Goal: Task Accomplishment & Management: Use online tool/utility

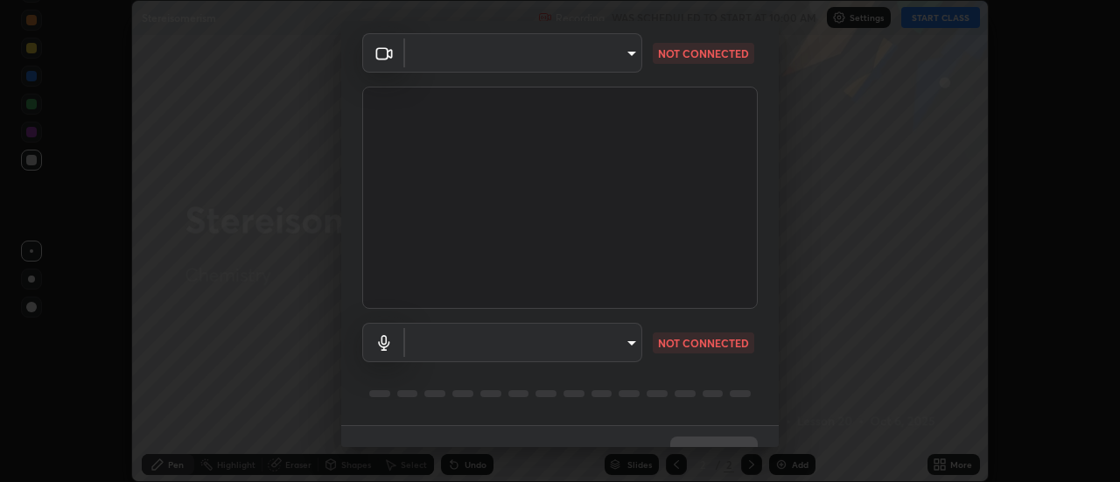
scroll to position [92, 0]
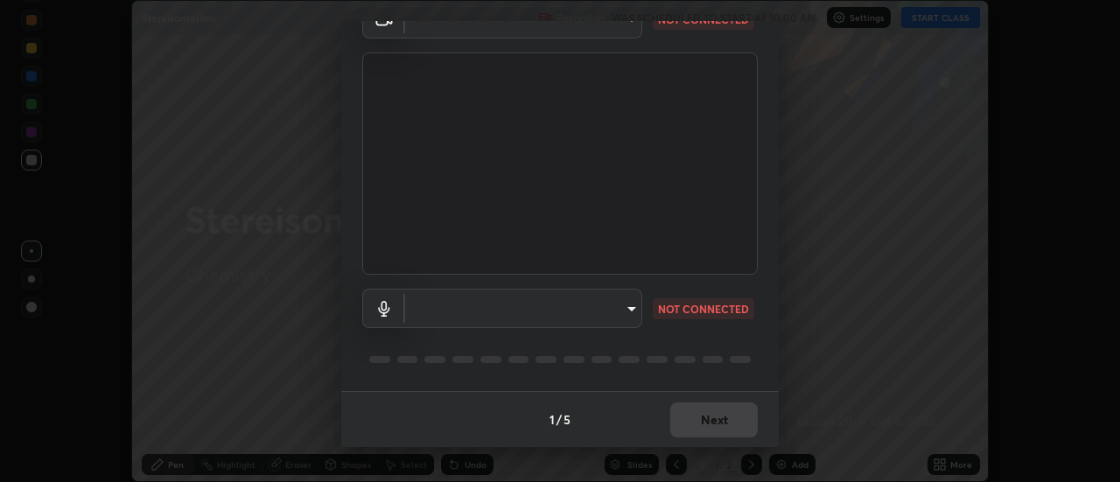
type input "22fd1baf326a4dc2477b81f4db25bcd6a257ae2ff3fe6e8918437301c5c1cc95"
type input "default"
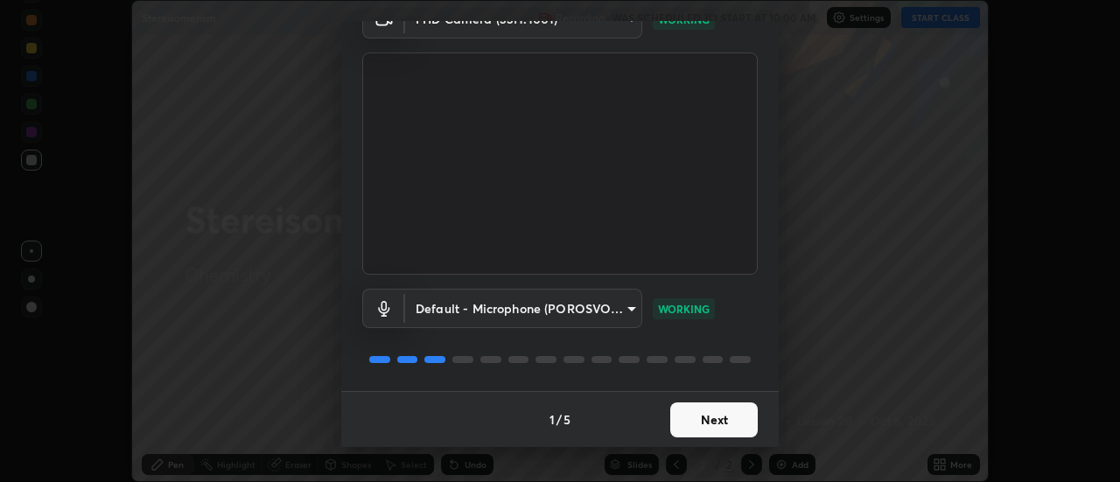
click at [682, 414] on button "Next" at bounding box center [713, 419] width 87 height 35
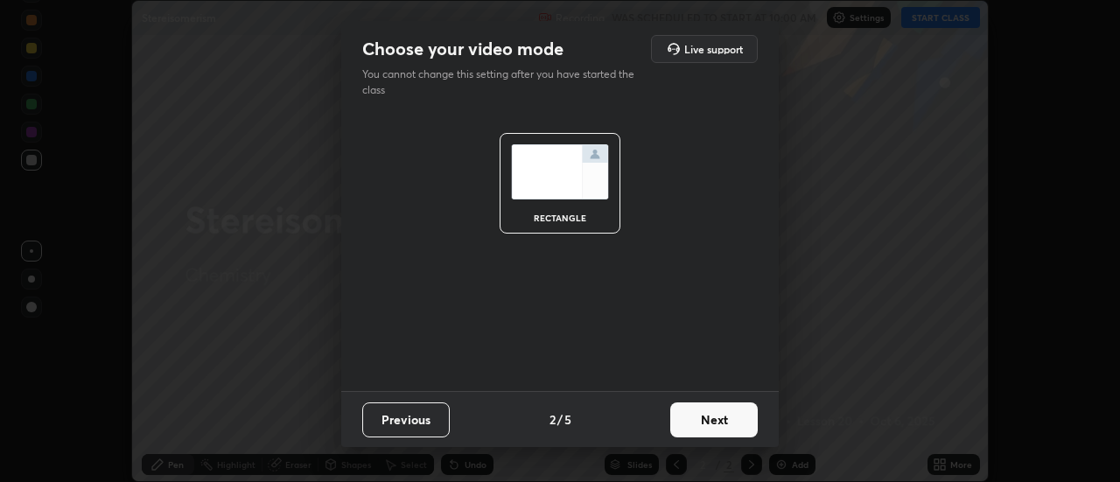
click at [690, 414] on button "Next" at bounding box center [713, 419] width 87 height 35
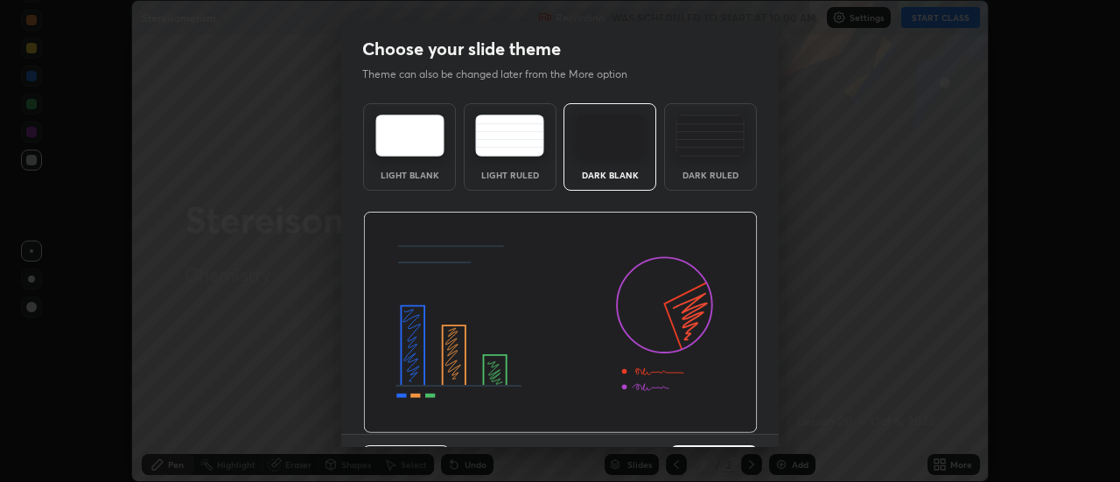
scroll to position [43, 0]
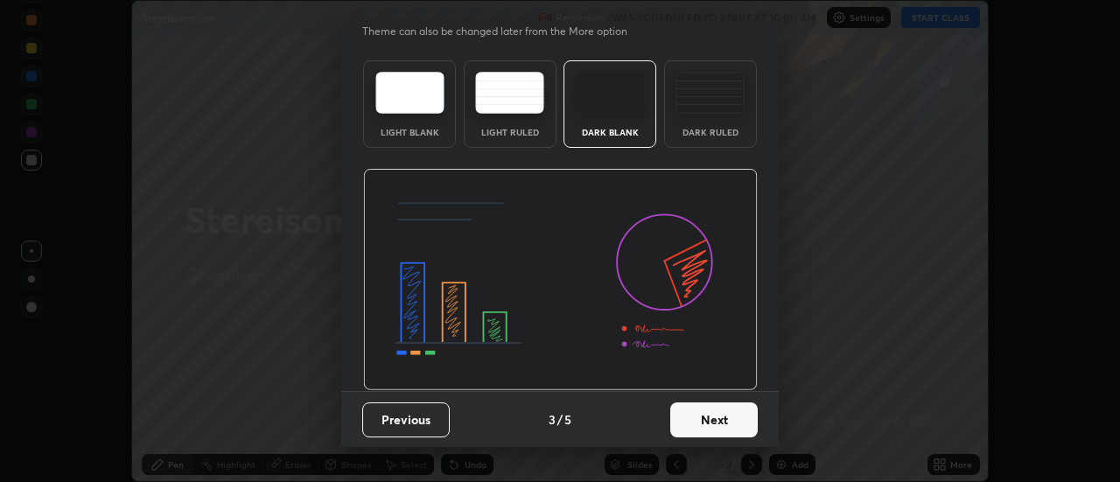
click at [694, 423] on button "Next" at bounding box center [713, 419] width 87 height 35
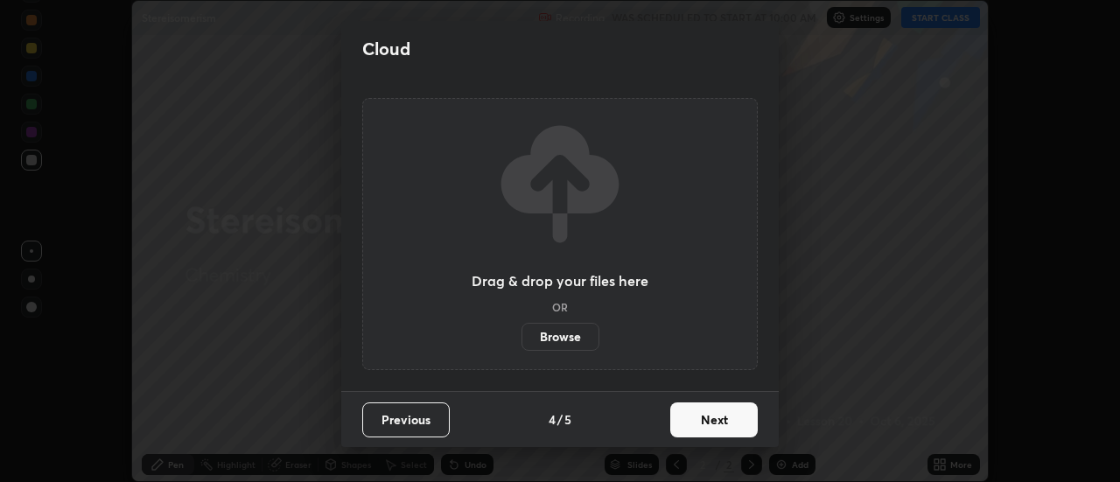
click at [696, 409] on button "Next" at bounding box center [713, 419] width 87 height 35
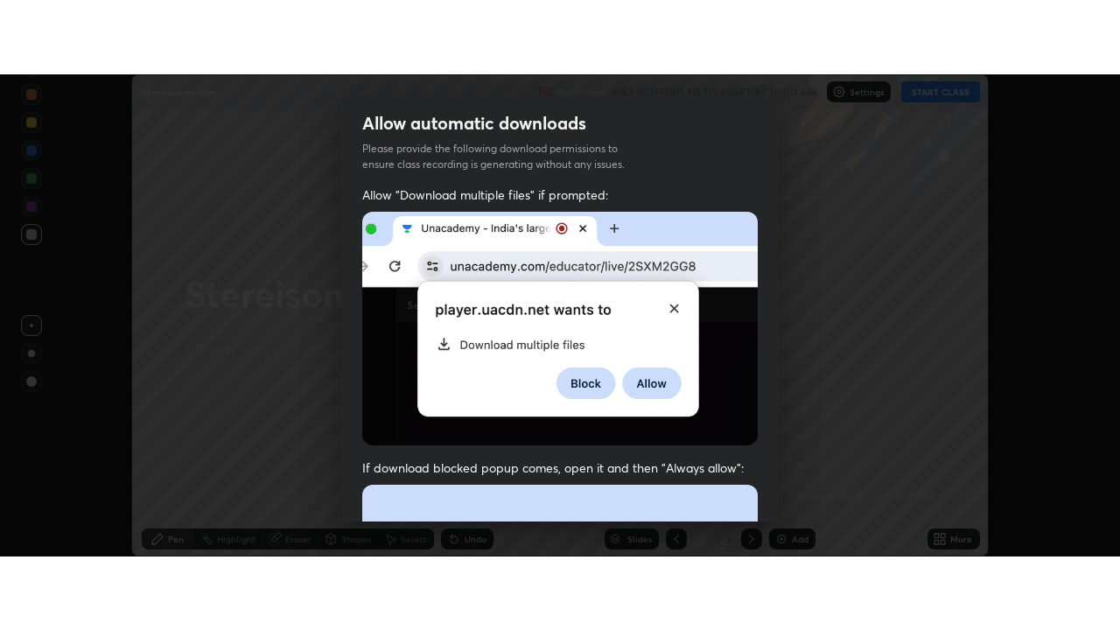
scroll to position [449, 0]
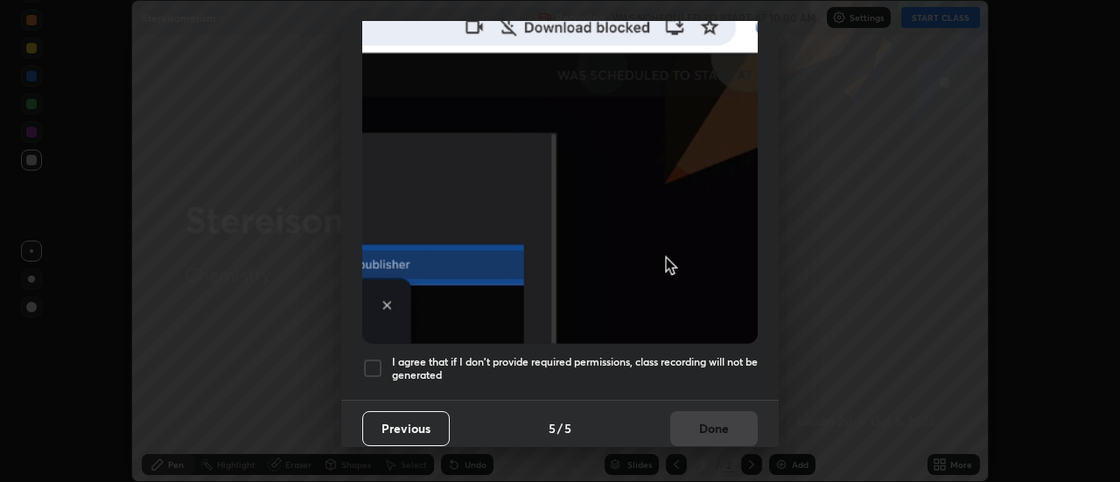
click at [370, 360] on div at bounding box center [372, 368] width 21 height 21
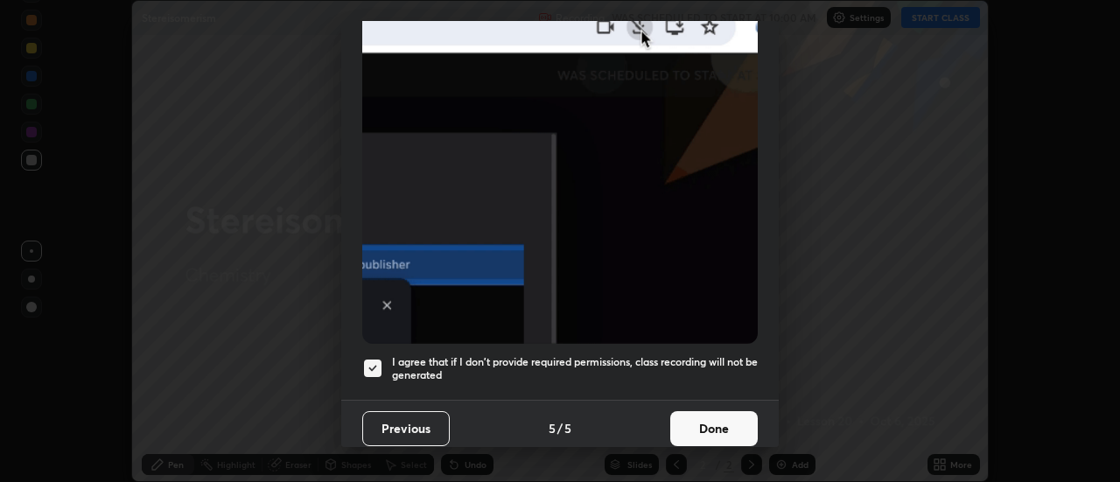
click at [693, 419] on button "Done" at bounding box center [713, 428] width 87 height 35
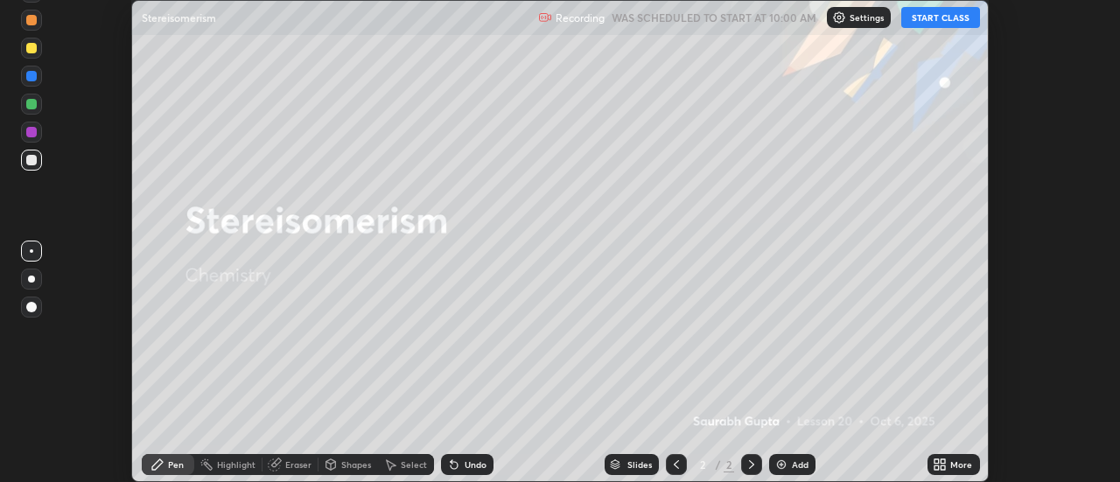
click at [935, 465] on icon at bounding box center [936, 467] width 4 height 4
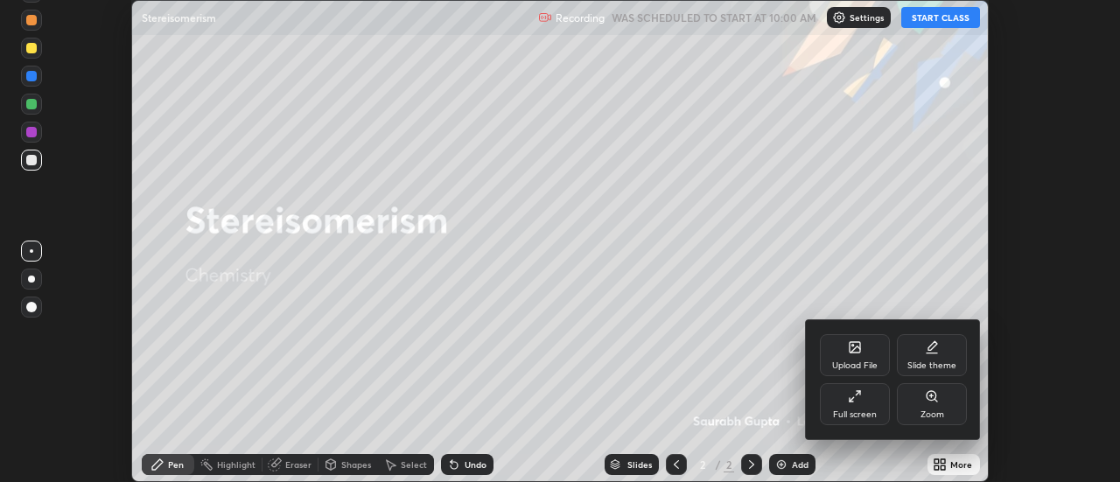
click at [848, 402] on icon at bounding box center [855, 396] width 14 height 14
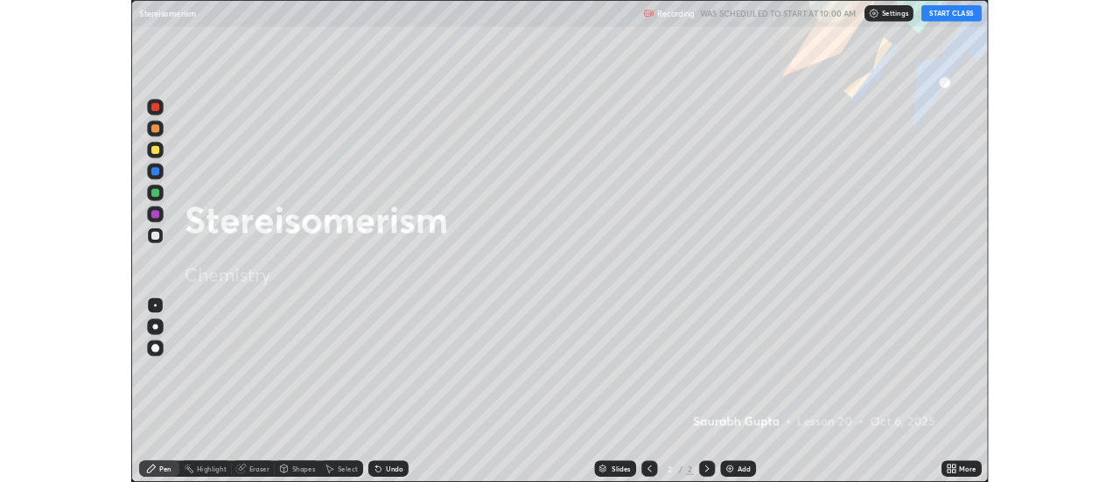
scroll to position [630, 1120]
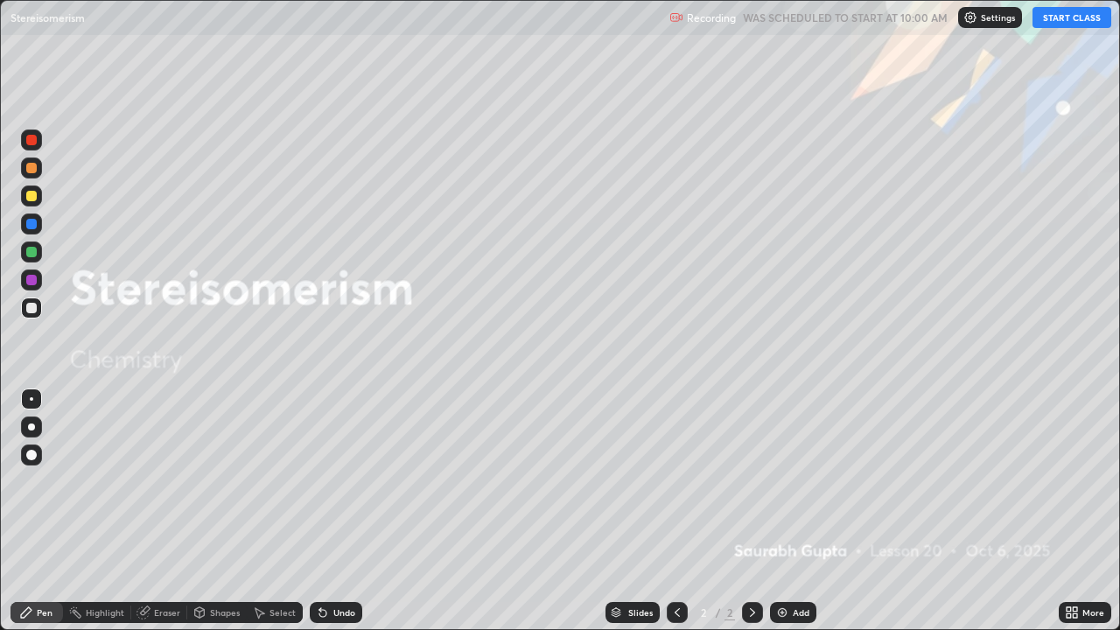
click at [1066, 20] on button "START CLASS" at bounding box center [1071, 17] width 79 height 21
click at [777, 481] on img at bounding box center [782, 612] width 14 height 14
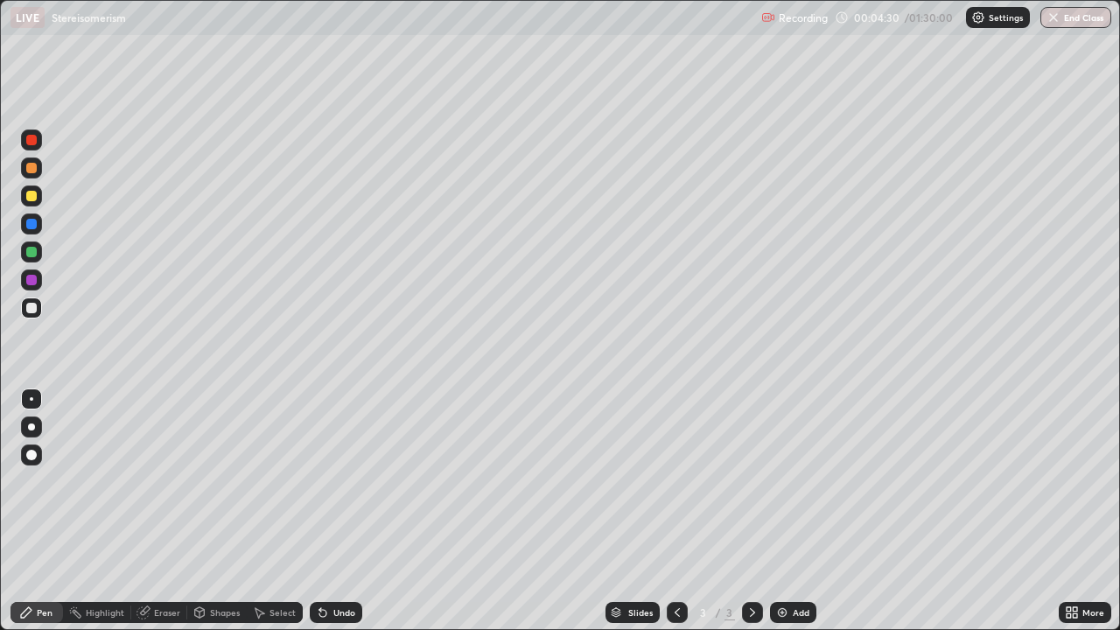
click at [775, 481] on img at bounding box center [782, 612] width 14 height 14
click at [787, 481] on img at bounding box center [782, 612] width 14 height 14
click at [779, 481] on img at bounding box center [782, 612] width 14 height 14
click at [775, 481] on img at bounding box center [782, 612] width 14 height 14
click at [778, 481] on img at bounding box center [782, 612] width 14 height 14
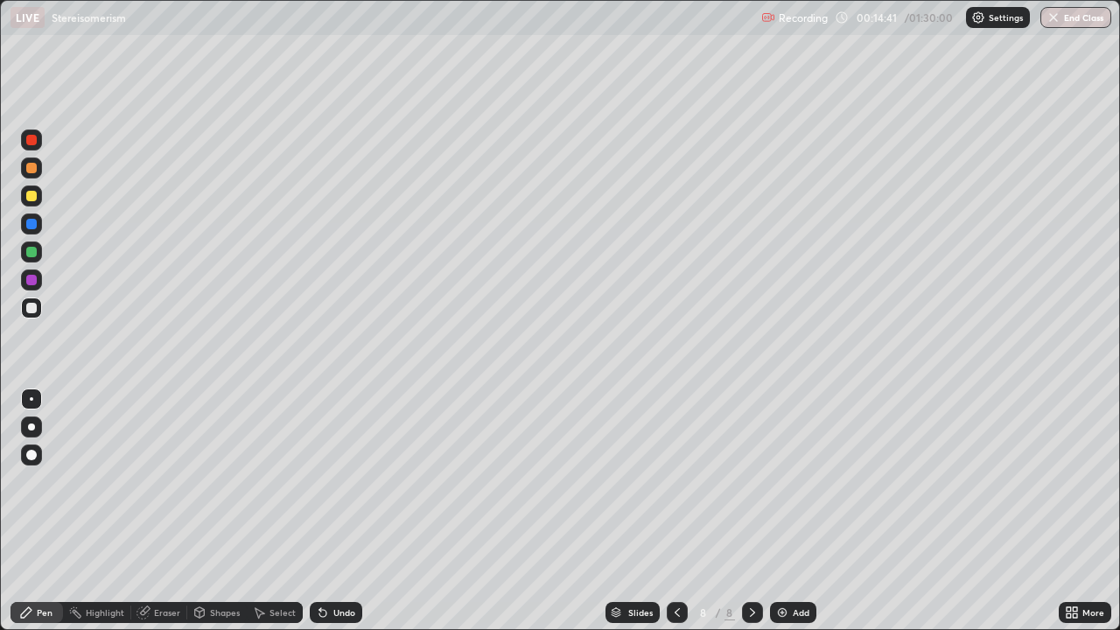
click at [772, 481] on div "Add" at bounding box center [793, 612] width 46 height 21
click at [785, 481] on img at bounding box center [782, 612] width 14 height 14
click at [670, 481] on icon at bounding box center [677, 612] width 14 height 14
click at [675, 481] on icon at bounding box center [677, 612] width 14 height 14
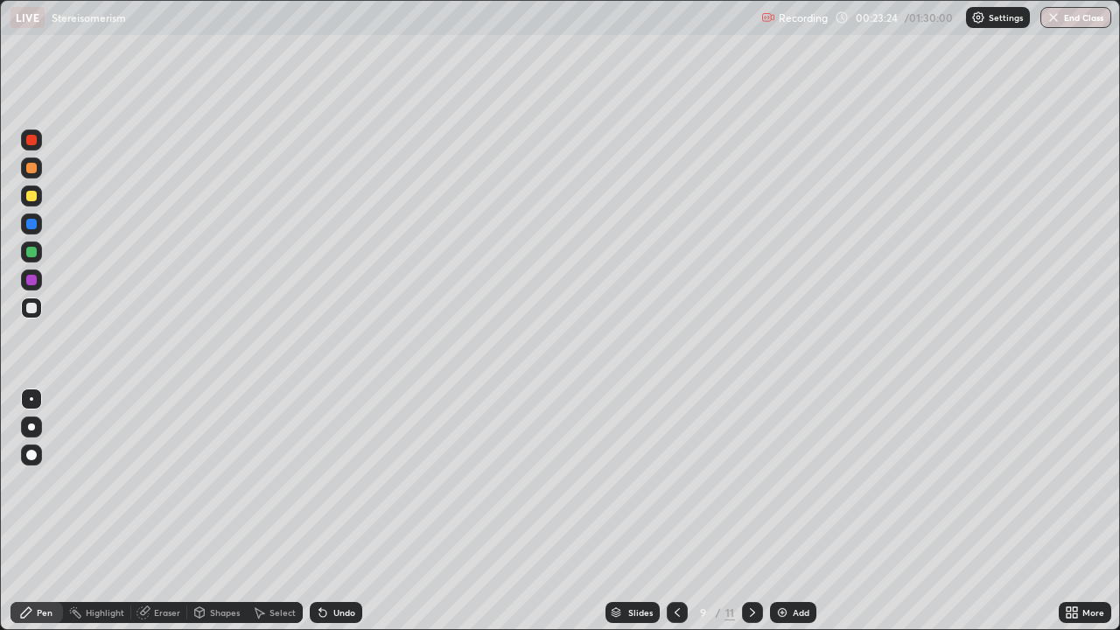
click at [752, 481] on icon at bounding box center [752, 612] width 14 height 14
click at [742, 481] on div at bounding box center [752, 612] width 21 height 21
click at [775, 481] on img at bounding box center [782, 612] width 14 height 14
click at [779, 481] on img at bounding box center [782, 612] width 14 height 14
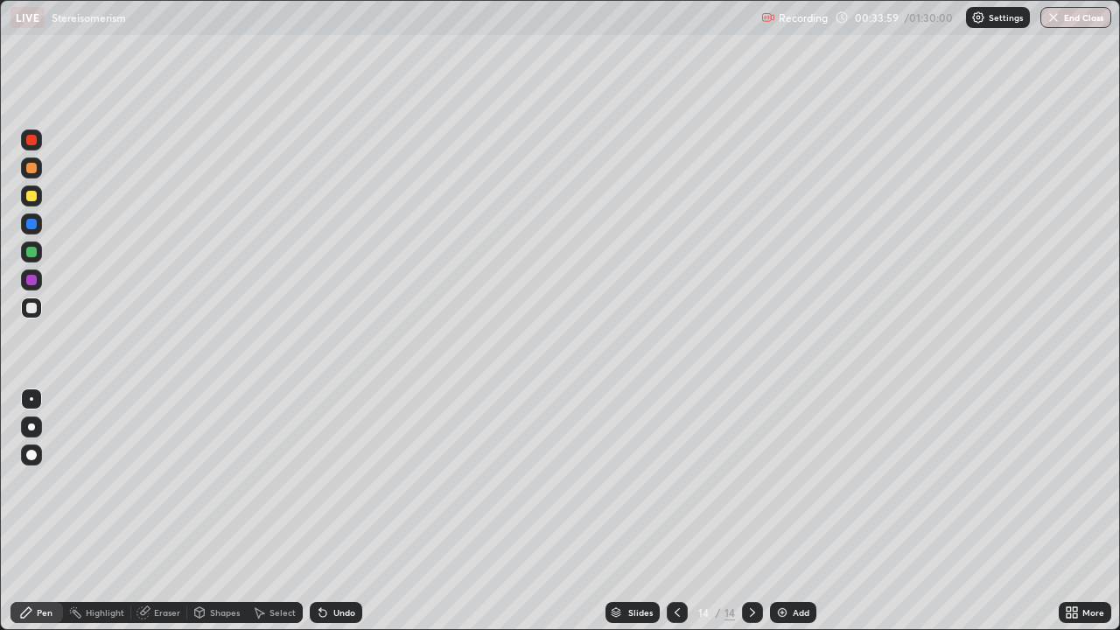
click at [157, 481] on div "Eraser" at bounding box center [167, 612] width 26 height 9
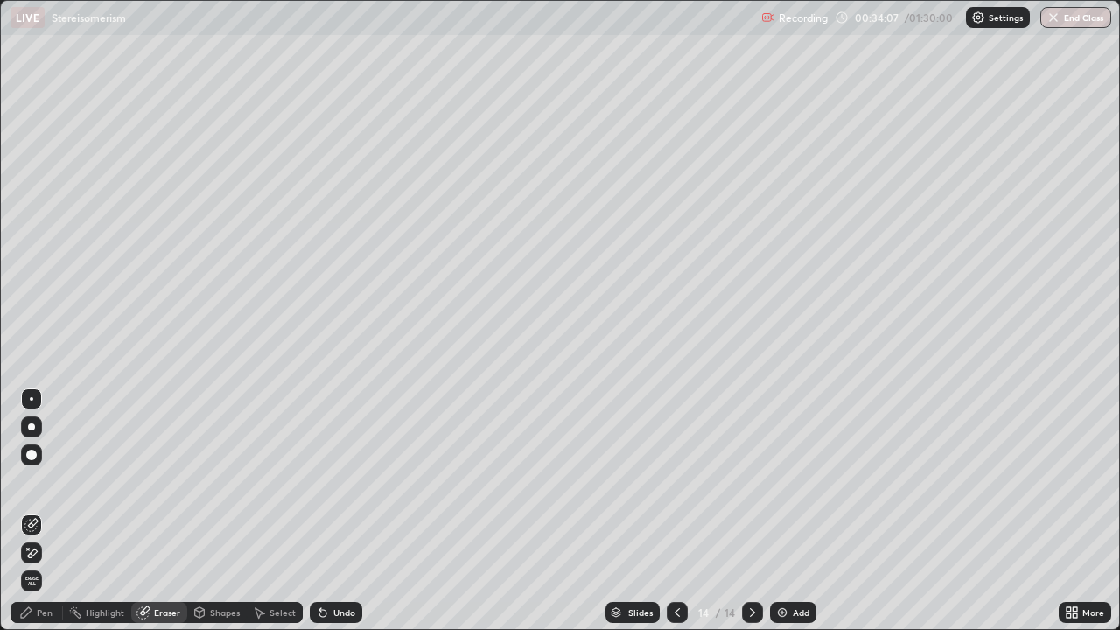
click at [40, 481] on div "Pen" at bounding box center [36, 612] width 52 height 21
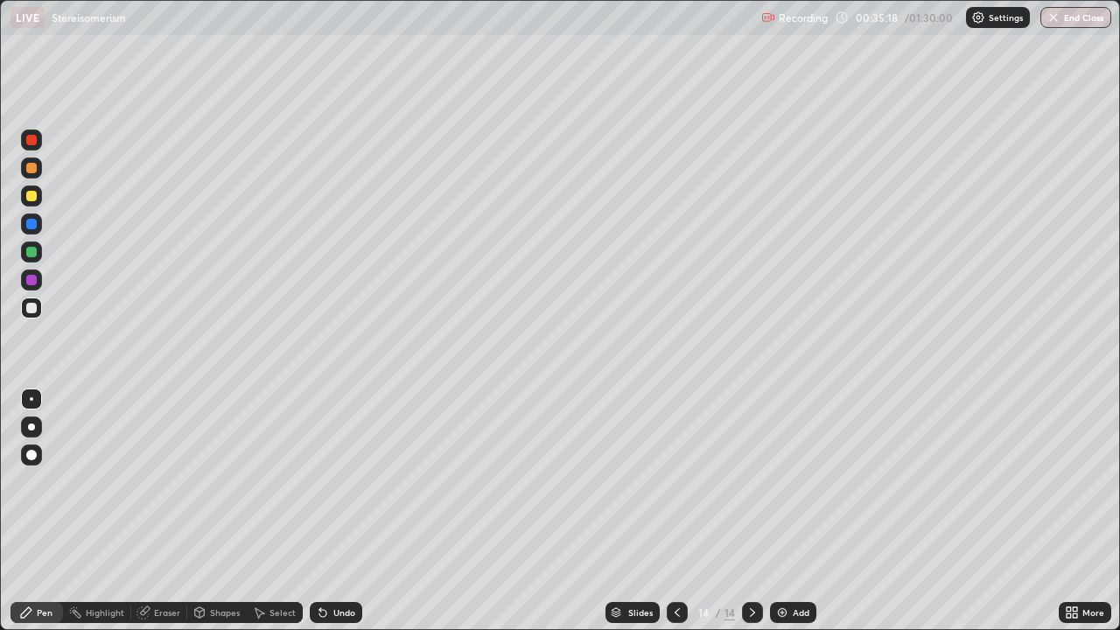
click at [783, 481] on img at bounding box center [782, 612] width 14 height 14
click at [675, 481] on icon at bounding box center [677, 612] width 14 height 14
click at [785, 481] on img at bounding box center [782, 612] width 14 height 14
click at [147, 481] on icon at bounding box center [145, 610] width 10 height 9
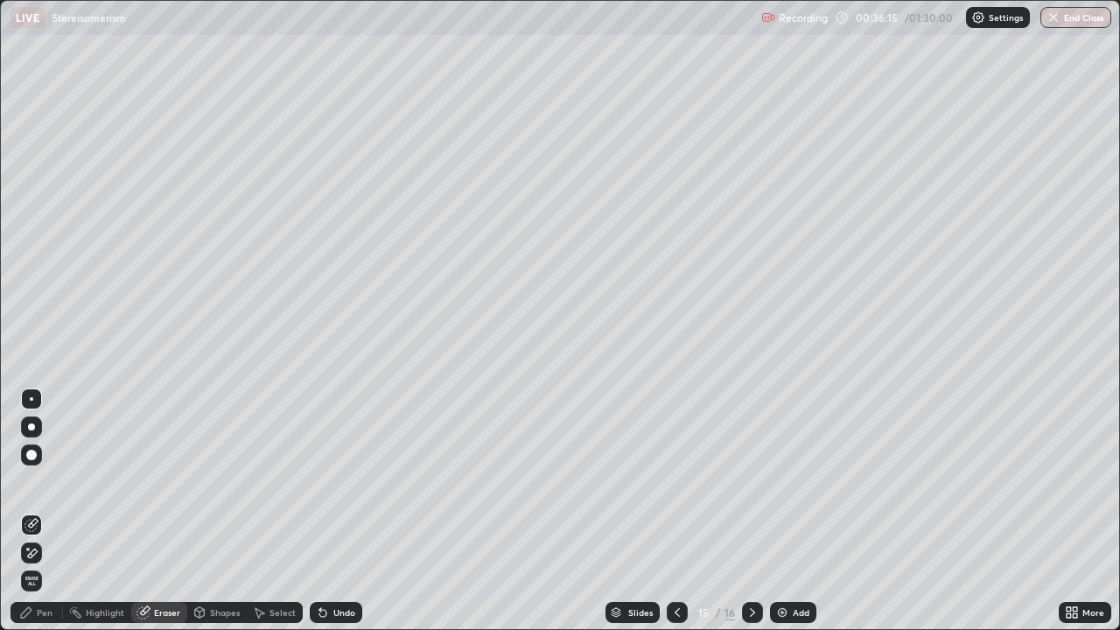
click at [37, 481] on div "Pen" at bounding box center [45, 612] width 16 height 9
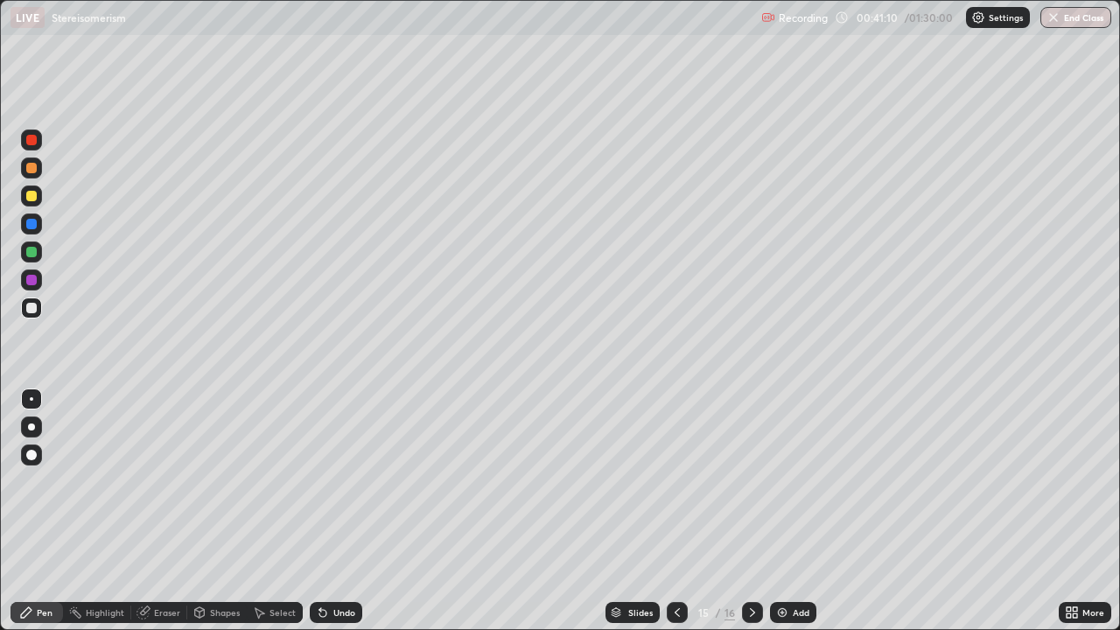
click at [772, 481] on div "Add" at bounding box center [793, 612] width 46 height 21
click at [778, 481] on img at bounding box center [782, 612] width 14 height 14
click at [772, 481] on div "Add" at bounding box center [793, 612] width 46 height 21
click at [779, 481] on img at bounding box center [782, 612] width 14 height 14
click at [774, 481] on div "Add" at bounding box center [794, 612] width 46 height 21
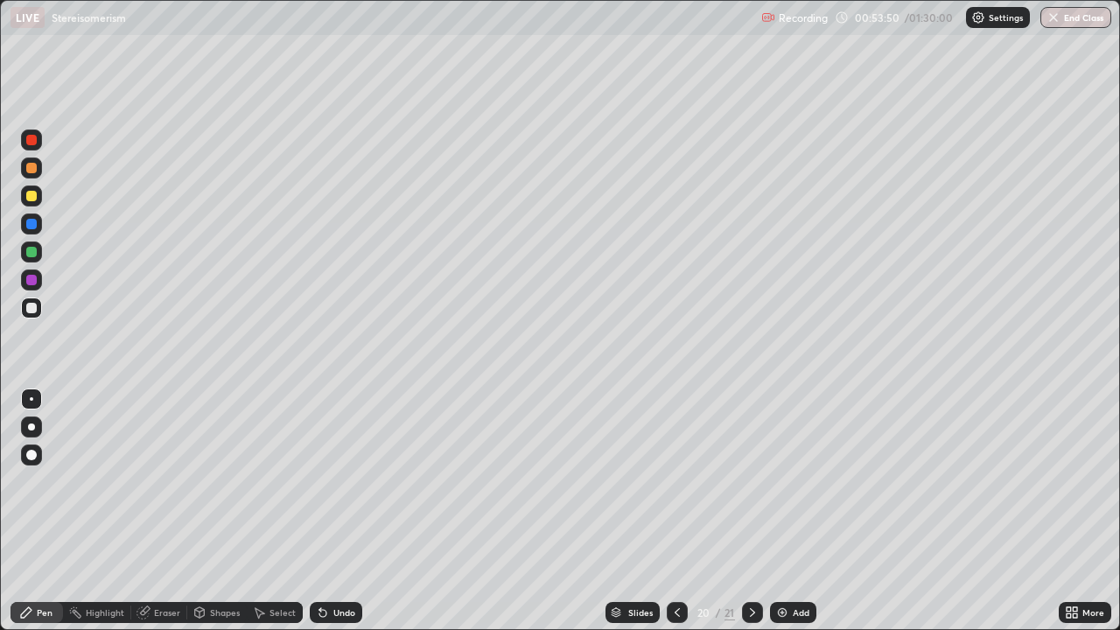
click at [778, 481] on img at bounding box center [782, 612] width 14 height 14
click at [780, 481] on img at bounding box center [782, 612] width 14 height 14
click at [787, 481] on img at bounding box center [782, 612] width 14 height 14
click at [154, 481] on div "Eraser" at bounding box center [167, 612] width 26 height 9
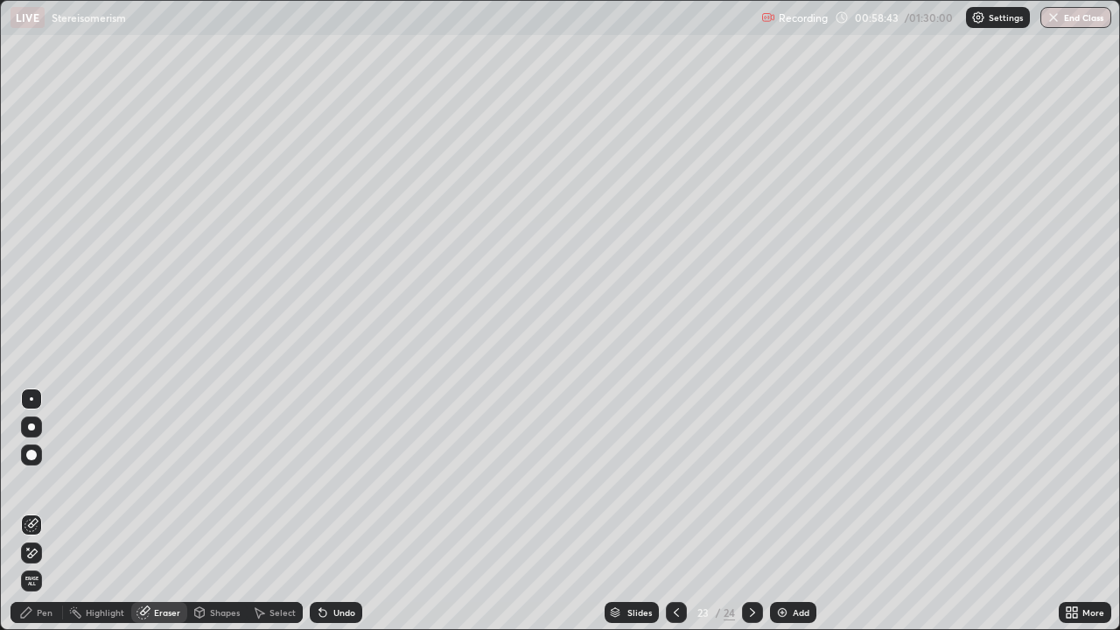
click at [39, 481] on div at bounding box center [31, 552] width 21 height 21
click at [27, 481] on icon at bounding box center [26, 612] width 10 height 10
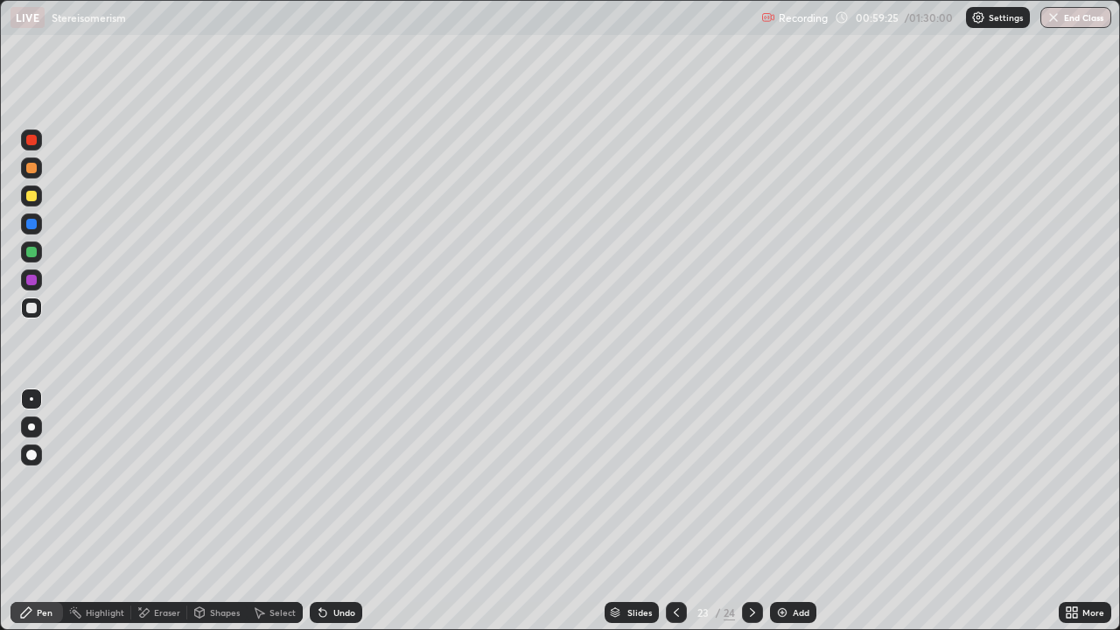
click at [781, 481] on img at bounding box center [782, 612] width 14 height 14
click at [777, 481] on img at bounding box center [782, 612] width 14 height 14
click at [784, 481] on img at bounding box center [782, 612] width 14 height 14
click at [772, 481] on div "Add" at bounding box center [793, 612] width 46 height 21
click at [784, 481] on div "Add" at bounding box center [793, 612] width 46 height 21
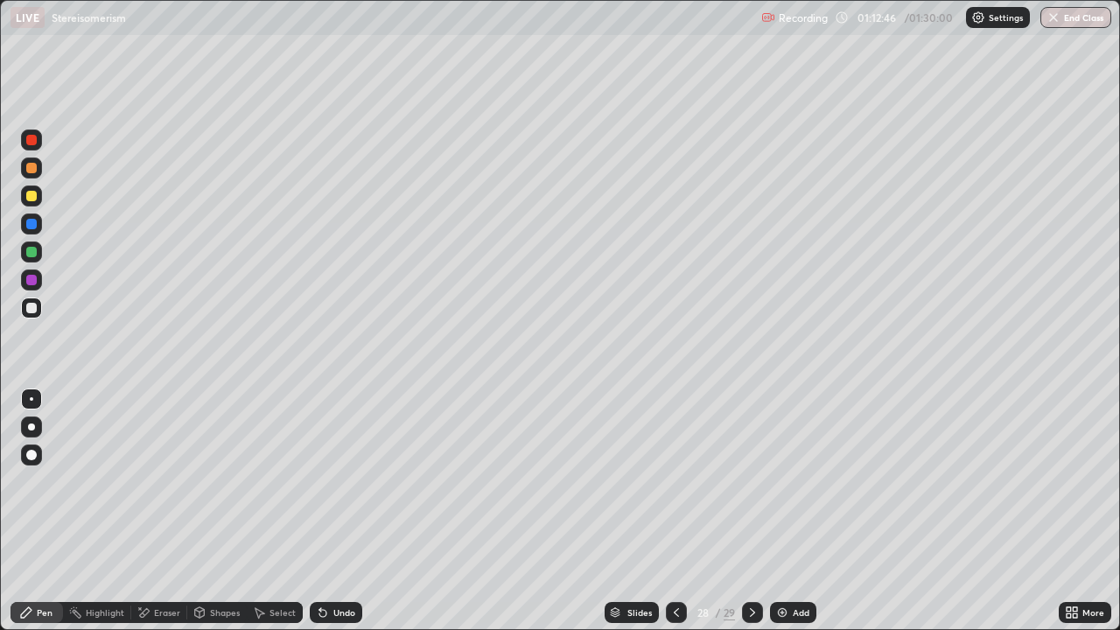
click at [783, 481] on img at bounding box center [782, 612] width 14 height 14
click at [1062, 22] on button "End Class" at bounding box center [1075, 17] width 71 height 21
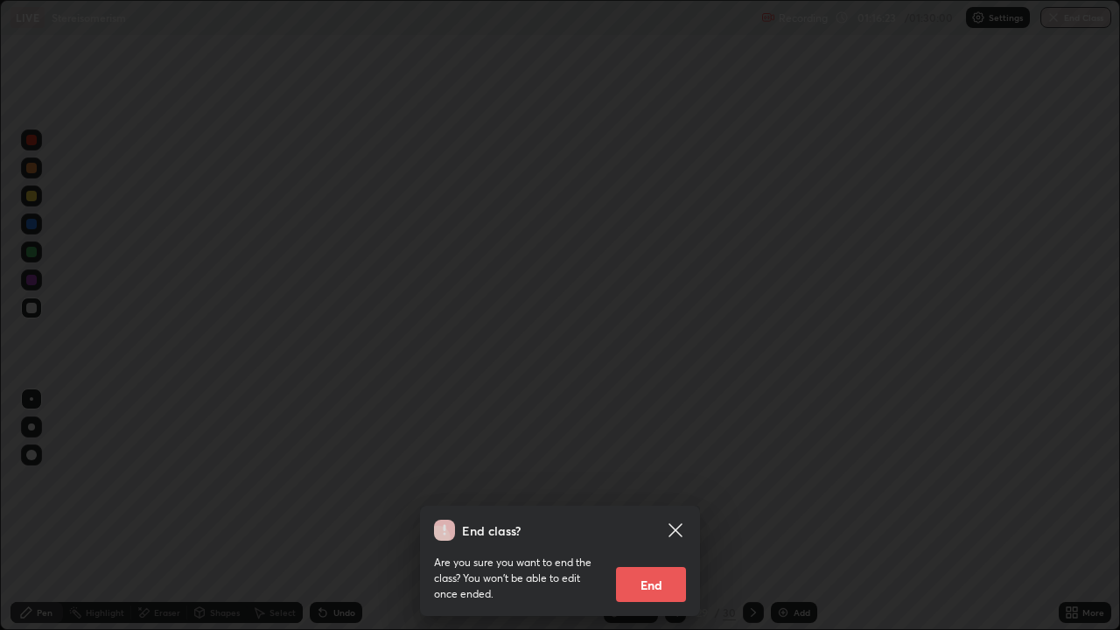
click at [644, 481] on button "End" at bounding box center [651, 584] width 70 height 35
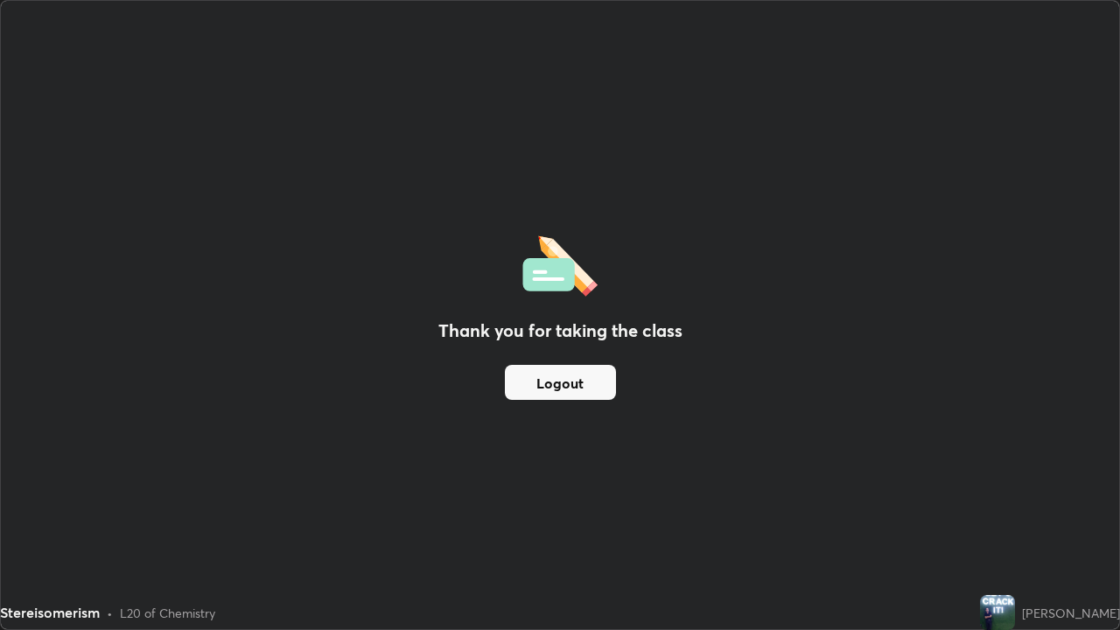
click at [546, 392] on button "Logout" at bounding box center [560, 382] width 111 height 35
click at [533, 384] on button "Logout" at bounding box center [560, 382] width 111 height 35
click at [527, 389] on button "Logout" at bounding box center [560, 382] width 111 height 35
click at [526, 388] on button "Logout" at bounding box center [560, 382] width 111 height 35
click at [3, 322] on div "Thank you for taking the class Logout" at bounding box center [560, 315] width 1118 height 628
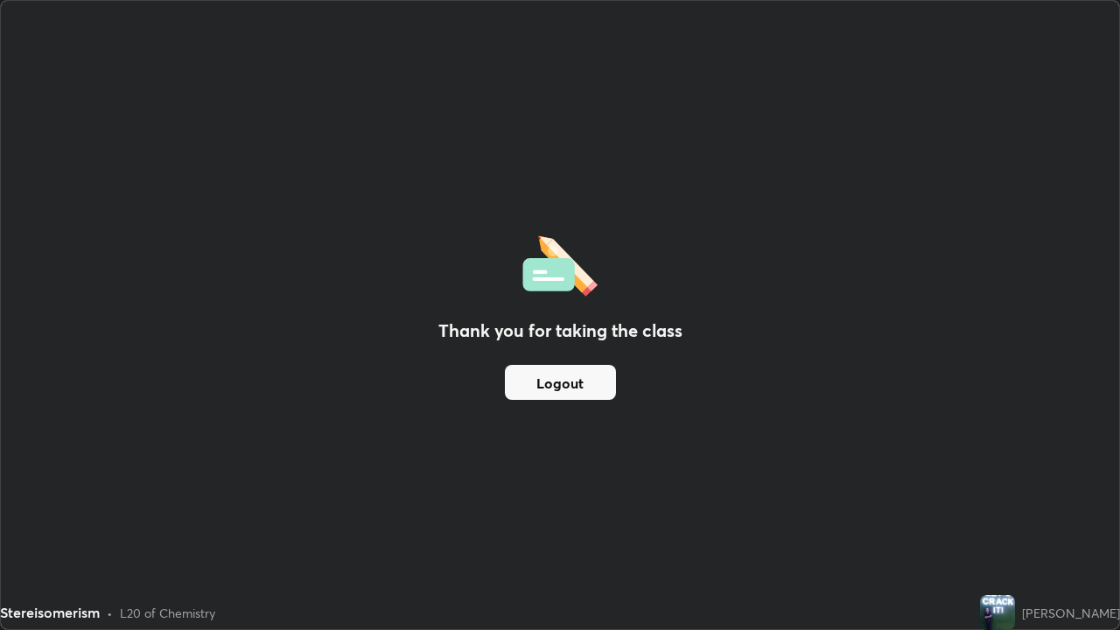
click at [10, 314] on div "Thank you for taking the class Logout" at bounding box center [560, 315] width 1118 height 628
click at [100, 131] on div "Thank you for taking the class Logout" at bounding box center [560, 315] width 1118 height 628
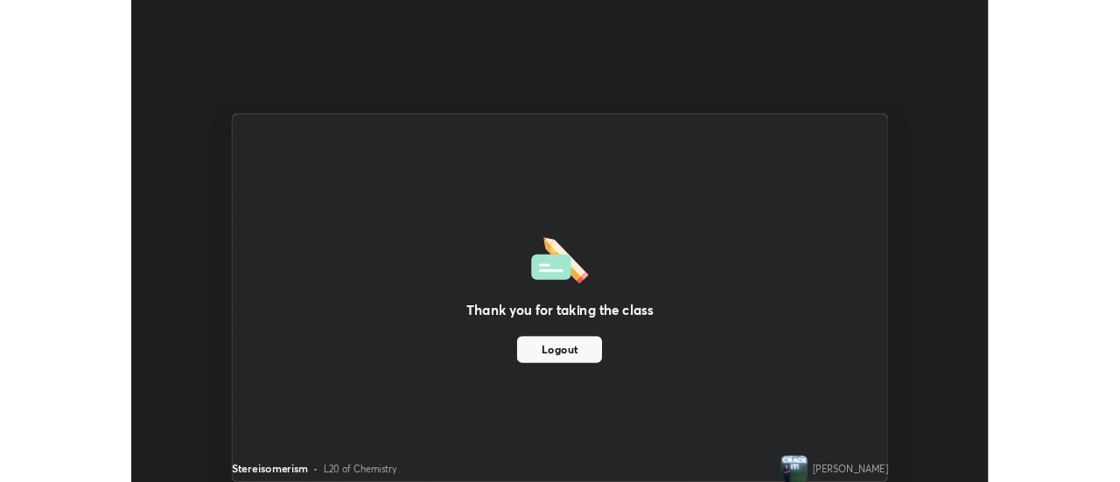
scroll to position [87010, 86372]
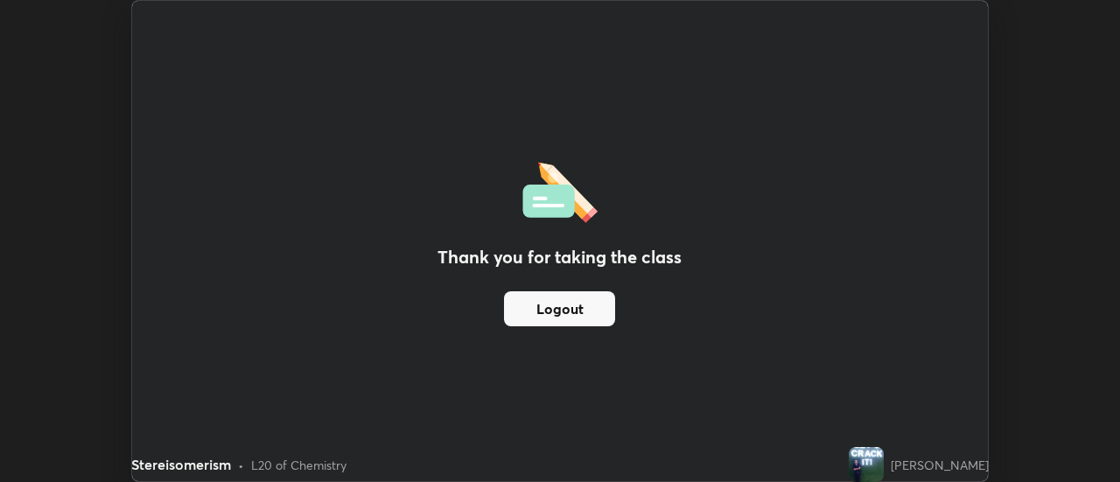
click at [45, 30] on div "Thank you for taking the class Logout Setting up your live class" at bounding box center [560, 241] width 1120 height 482
